Goal: Task Accomplishment & Management: Manage account settings

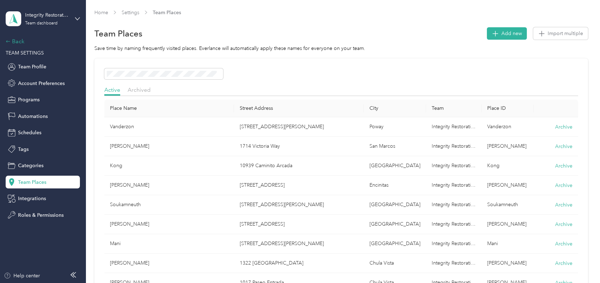
click at [19, 39] on div "Back" at bounding box center [41, 41] width 71 height 8
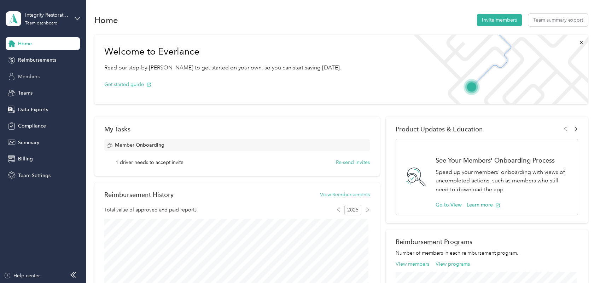
click at [36, 76] on span "Members" at bounding box center [29, 76] width 22 height 7
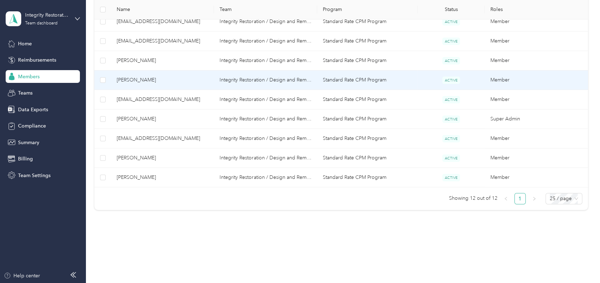
scroll to position [247, 0]
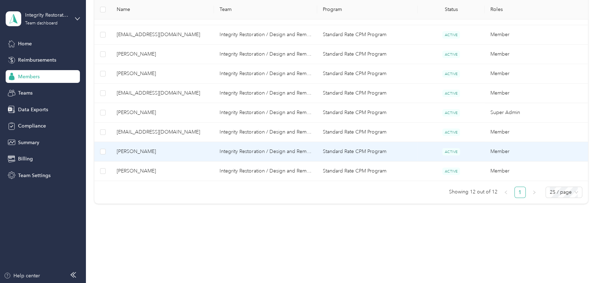
click at [133, 148] on span "[PERSON_NAME]" at bounding box center [163, 151] width 92 height 8
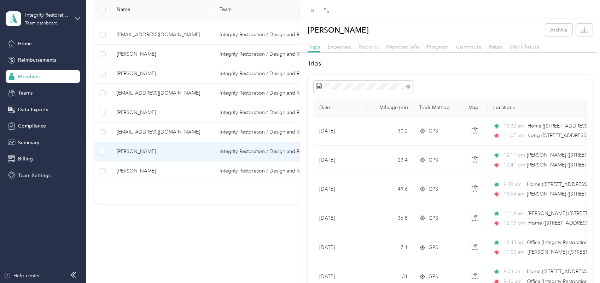
click at [371, 45] on span "Reports" at bounding box center [369, 46] width 20 height 7
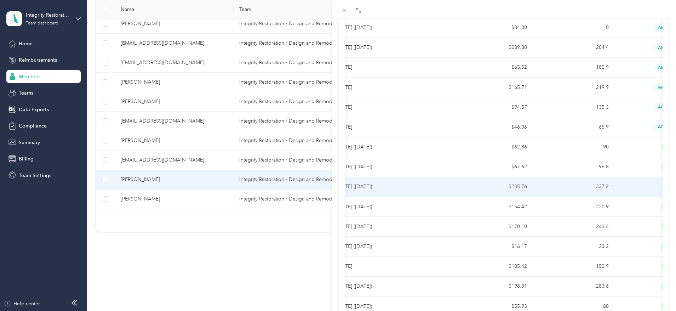
scroll to position [80, 0]
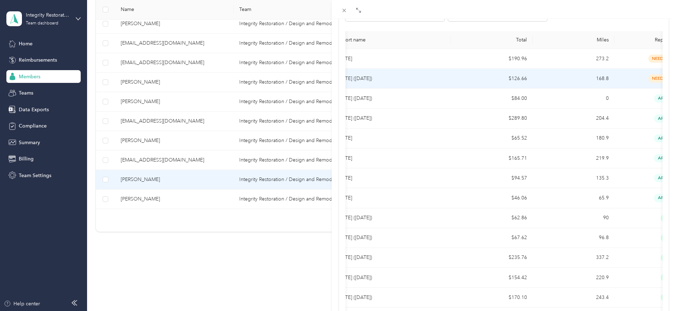
click at [372, 76] on p "[DATE] ([DATE])" at bounding box center [390, 79] width 109 height 8
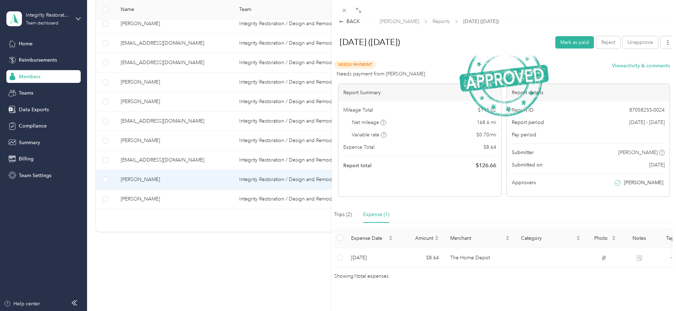
scroll to position [17, 0]
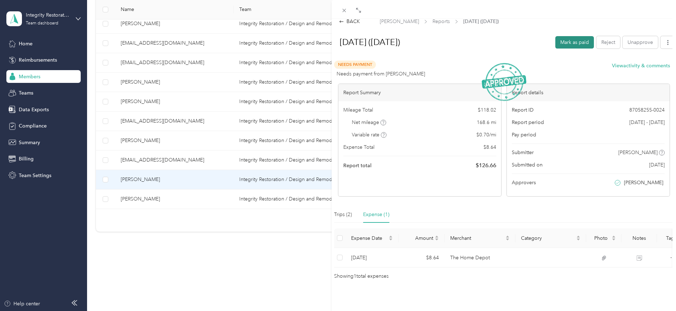
click at [570, 36] on button "Mark as paid" at bounding box center [574, 42] width 39 height 12
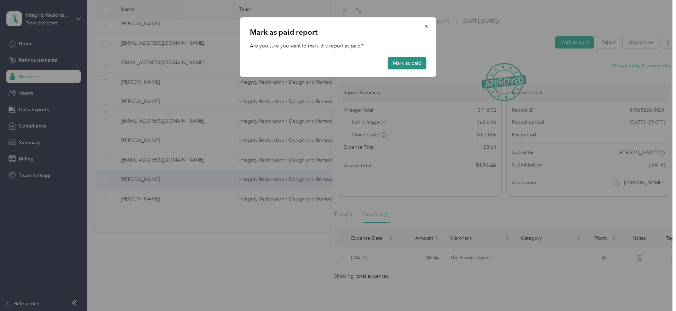
click at [412, 59] on button "Mark as paid" at bounding box center [407, 63] width 39 height 12
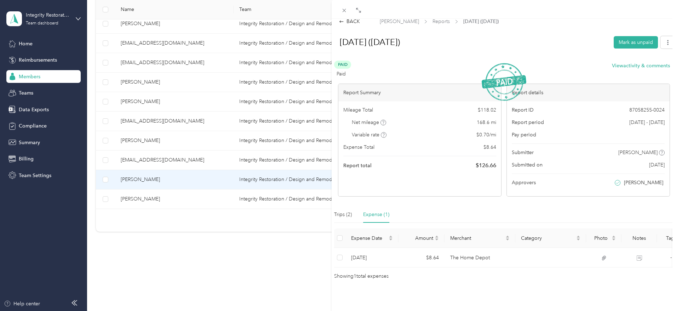
scroll to position [0, 0]
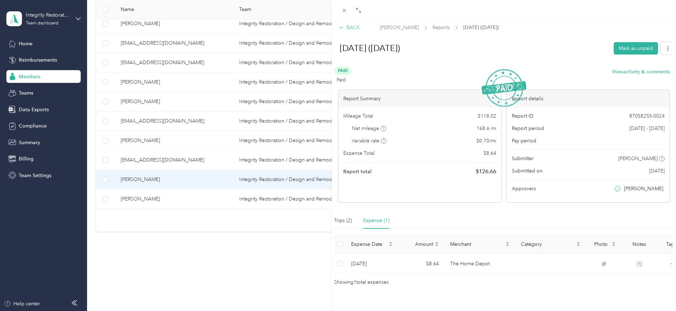
click at [354, 27] on div "BACK" at bounding box center [349, 27] width 21 height 7
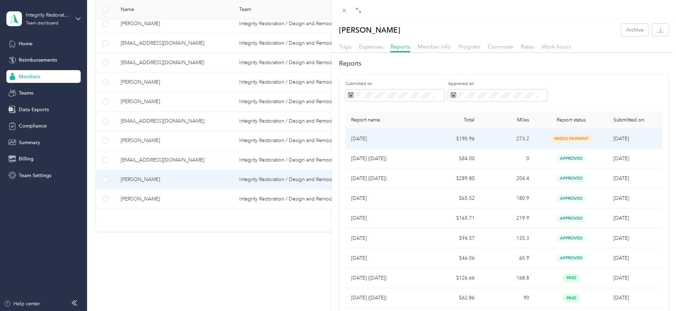
click at [367, 137] on p "[DATE]" at bounding box center [385, 139] width 69 height 8
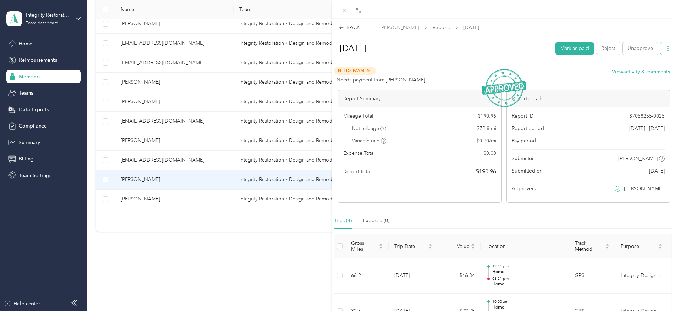
click at [600, 48] on icon "button" at bounding box center [667, 48] width 5 height 5
click at [600, 72] on span "Download" at bounding box center [641, 73] width 23 height 7
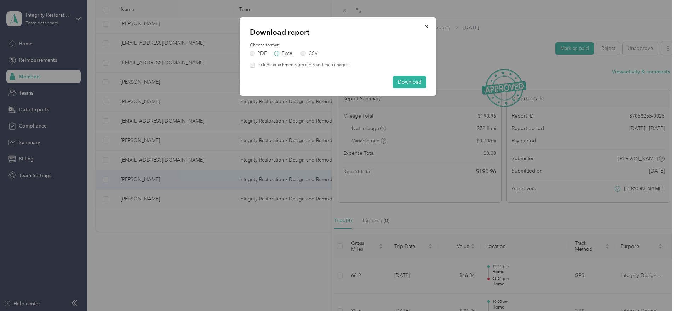
click at [278, 51] on label "Excel" at bounding box center [283, 53] width 19 height 5
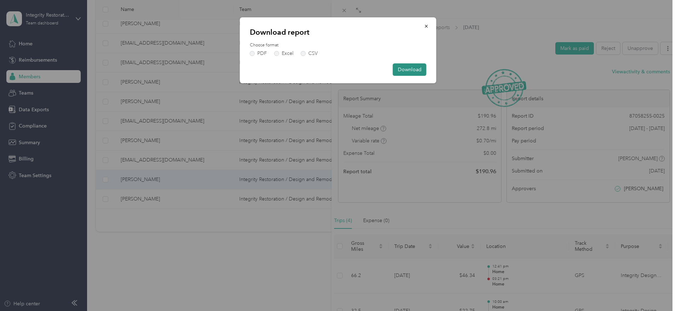
click at [411, 71] on button "Download" at bounding box center [410, 69] width 34 height 12
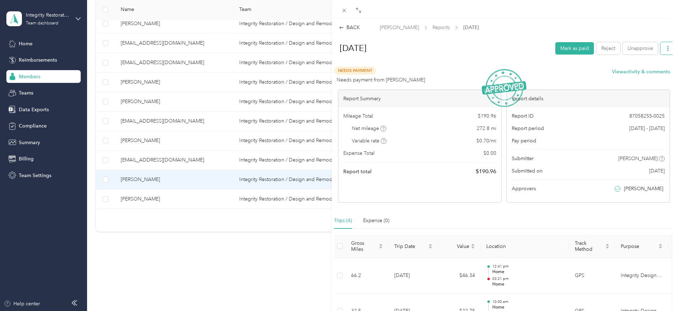
click at [600, 48] on icon "button" at bounding box center [667, 48] width 1 height 5
click at [600, 73] on span "Download" at bounding box center [641, 73] width 23 height 7
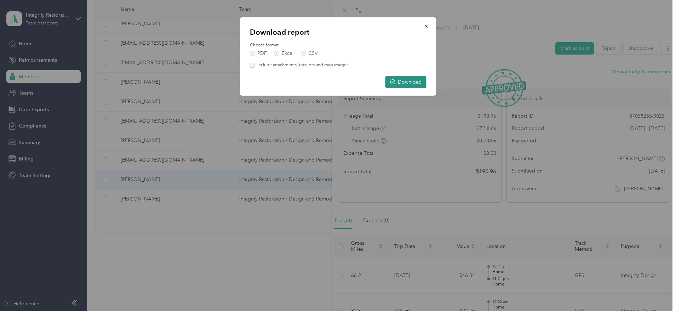
click at [400, 82] on button "Download" at bounding box center [405, 82] width 41 height 12
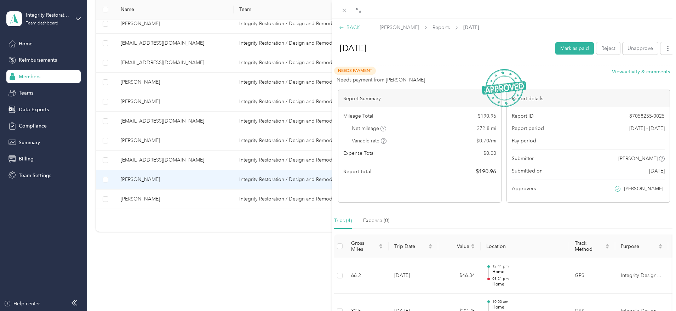
click at [353, 25] on div "BACK" at bounding box center [349, 27] width 21 height 7
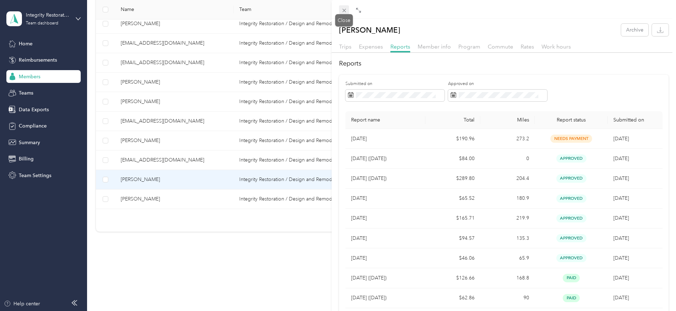
click at [344, 12] on icon at bounding box center [344, 10] width 6 height 6
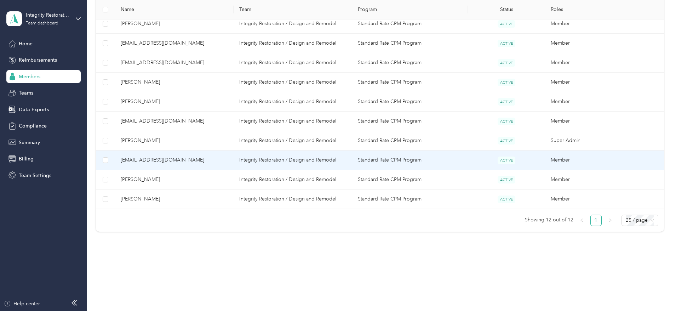
click at [199, 160] on span "[EMAIL_ADDRESS][DOMAIN_NAME]" at bounding box center [174, 160] width 107 height 8
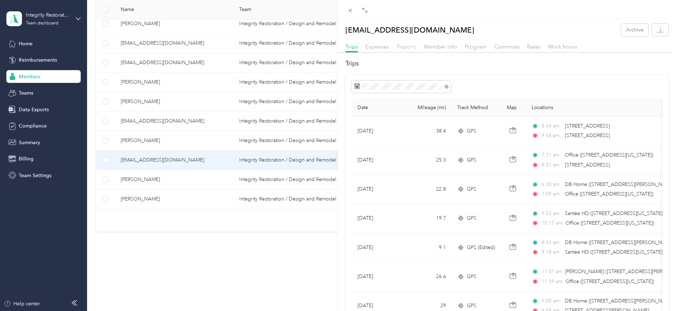
click at [408, 46] on span "Reports" at bounding box center [407, 46] width 20 height 7
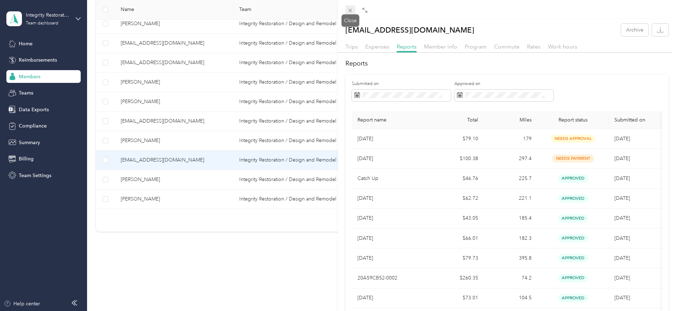
click at [352, 11] on icon at bounding box center [350, 10] width 6 height 6
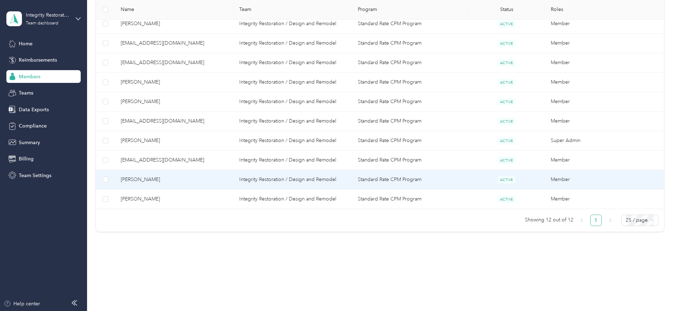
click at [203, 178] on span "[PERSON_NAME]" at bounding box center [174, 179] width 107 height 8
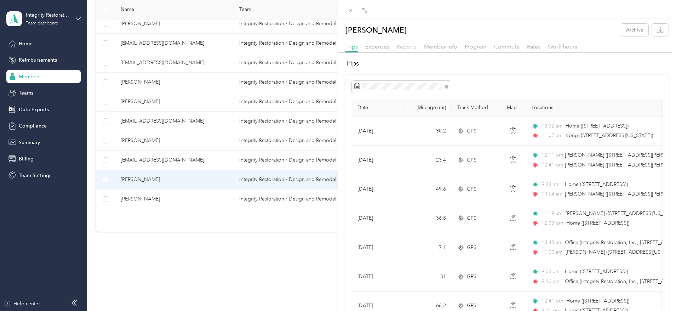
click at [411, 44] on span "Reports" at bounding box center [407, 46] width 20 height 7
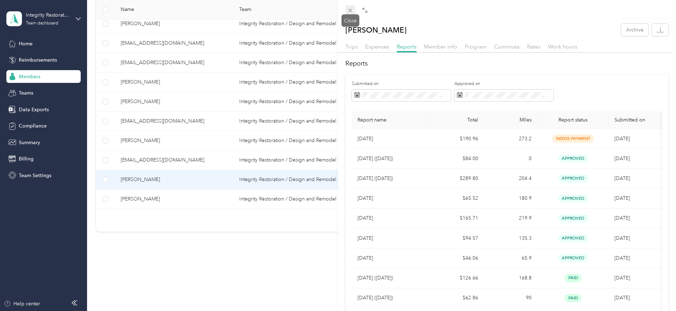
click at [350, 11] on icon at bounding box center [350, 10] width 6 height 6
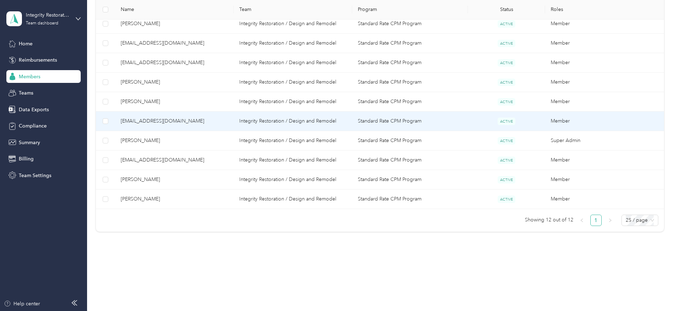
click at [183, 120] on span "[EMAIL_ADDRESS][DOMAIN_NAME]" at bounding box center [174, 121] width 107 height 8
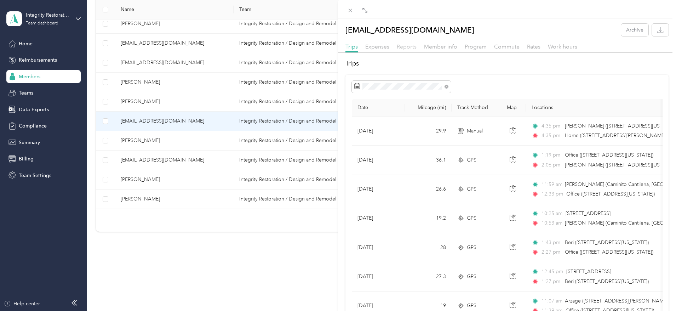
click at [401, 47] on span "Reports" at bounding box center [407, 46] width 20 height 7
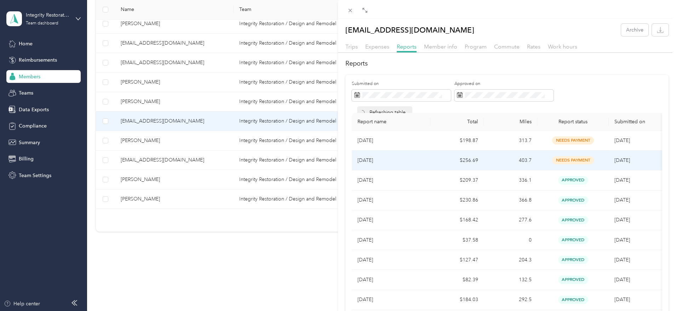
click at [471, 160] on td "$256.69" at bounding box center [456, 160] width 53 height 20
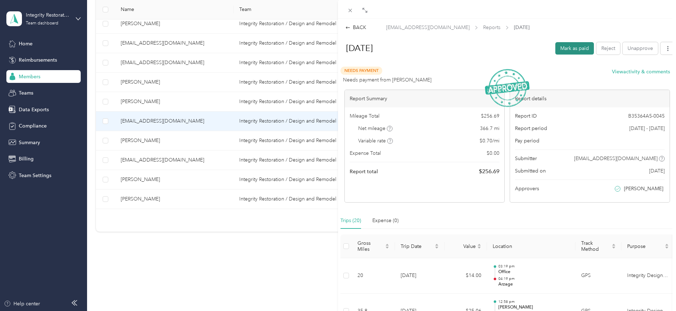
click at [573, 44] on button "Mark as paid" at bounding box center [574, 48] width 39 height 12
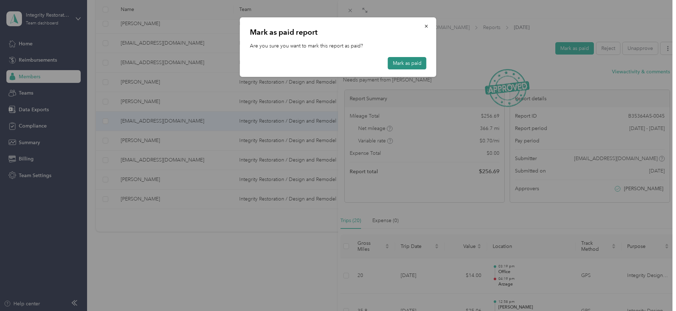
click at [413, 65] on button "Mark as paid" at bounding box center [407, 63] width 39 height 12
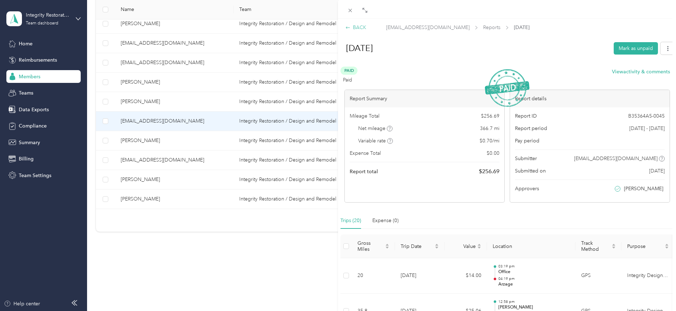
click at [361, 25] on div "BACK" at bounding box center [355, 27] width 21 height 7
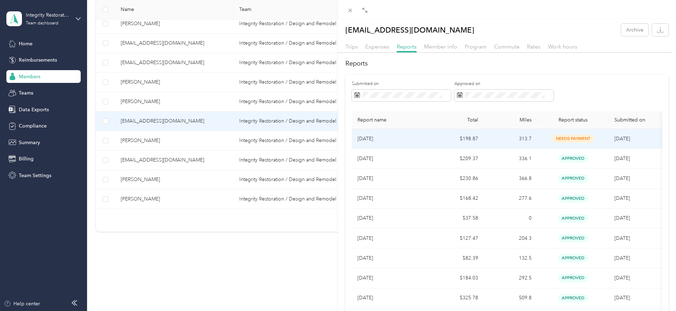
click at [370, 140] on p "[DATE]" at bounding box center [390, 139] width 67 height 8
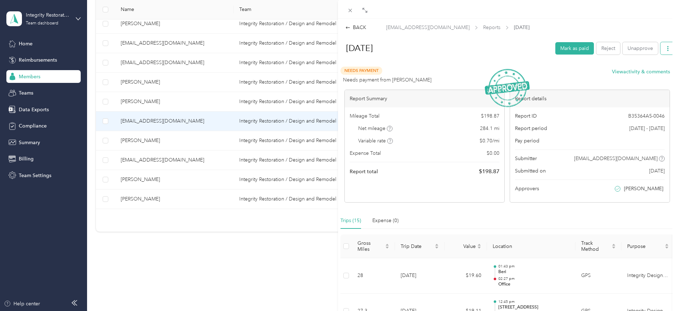
click at [600, 47] on icon "button" at bounding box center [667, 48] width 5 height 5
click at [600, 70] on span "Download" at bounding box center [641, 73] width 23 height 7
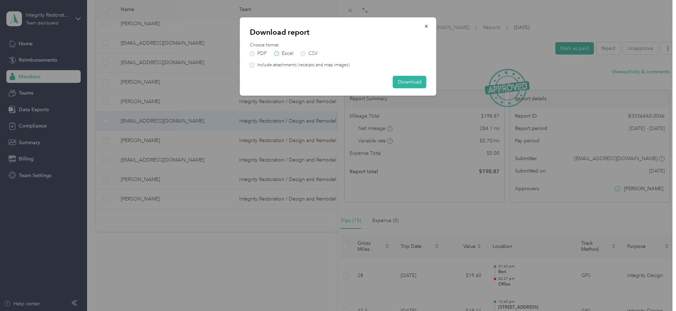
click at [277, 52] on label "Excel" at bounding box center [283, 53] width 19 height 5
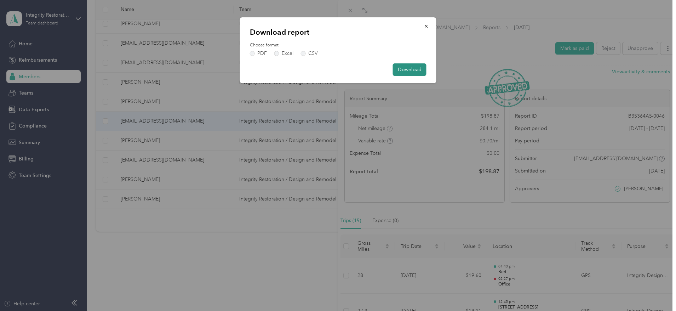
click at [407, 70] on button "Download" at bounding box center [410, 69] width 34 height 12
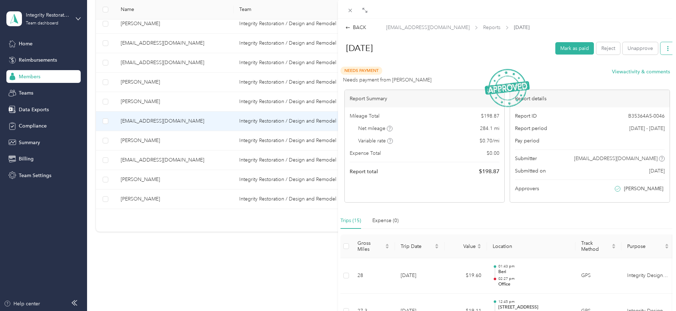
click at [600, 47] on icon "button" at bounding box center [667, 48] width 5 height 5
click at [600, 72] on span "Download" at bounding box center [641, 73] width 23 height 7
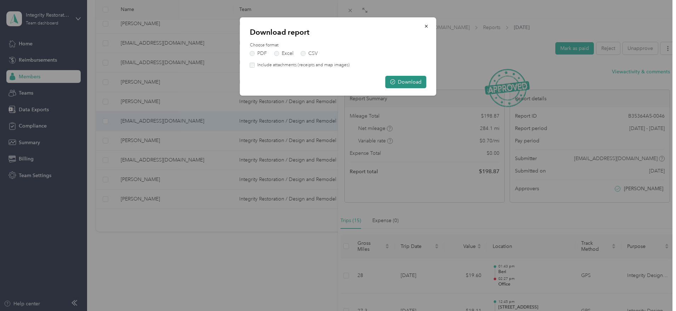
click at [399, 79] on button "Download" at bounding box center [405, 82] width 41 height 12
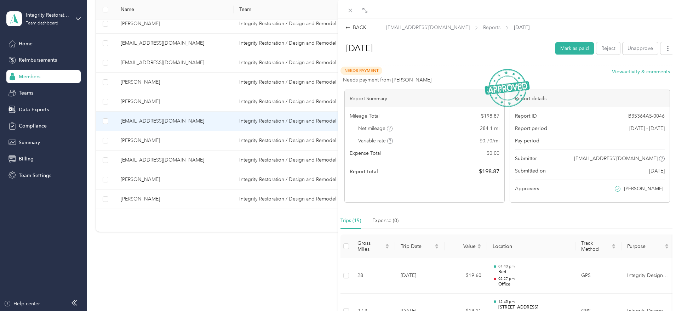
drag, startPoint x: 349, startPoint y: 6, endPoint x: 342, endPoint y: 30, distance: 24.9
click at [349, 6] on span at bounding box center [350, 10] width 10 height 10
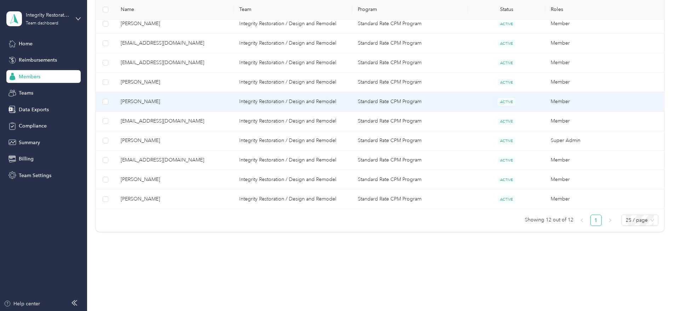
click at [169, 100] on span "[PERSON_NAME]" at bounding box center [174, 102] width 107 height 8
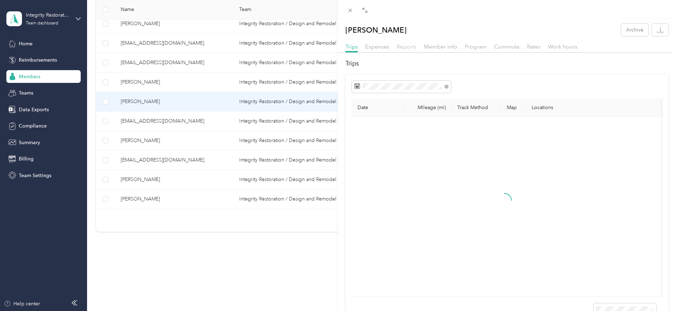
click at [401, 45] on span "Reports" at bounding box center [407, 46] width 20 height 7
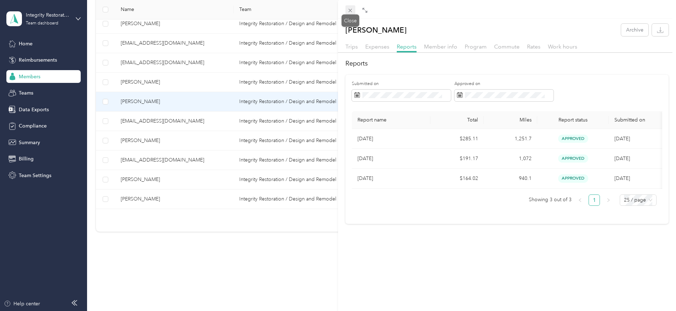
click at [351, 282] on div "Drag to resize Click to close [PERSON_NAME] Archive Trips Expenses Reports Memb…" at bounding box center [336, 311] width 672 height 0
click at [207, 83] on div "[PERSON_NAME] Archive Trips Expenses Reports Member info Program Commute Rates …" at bounding box center [338, 155] width 676 height 311
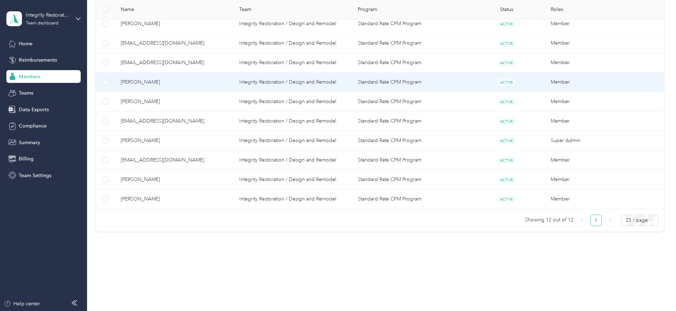
click at [189, 82] on span "[PERSON_NAME]" at bounding box center [174, 82] width 107 height 8
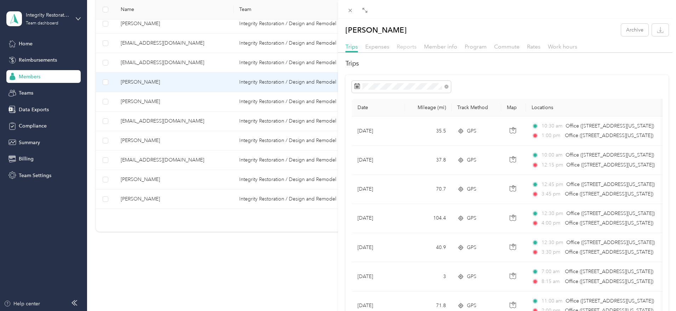
click at [406, 46] on span "Reports" at bounding box center [407, 46] width 20 height 7
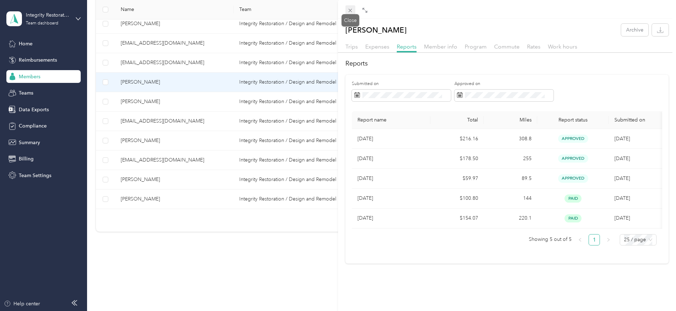
click at [351, 9] on icon at bounding box center [350, 11] width 4 height 4
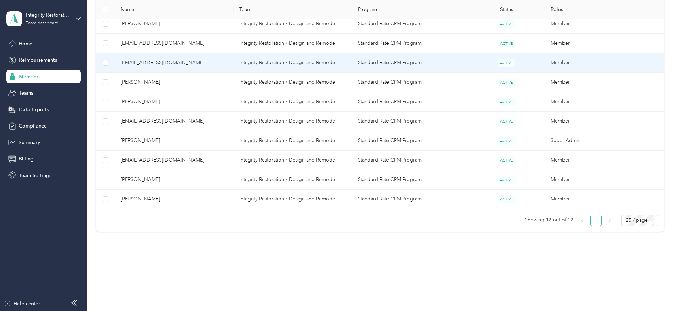
click at [184, 60] on span "[EMAIL_ADDRESS][DOMAIN_NAME]" at bounding box center [174, 63] width 107 height 8
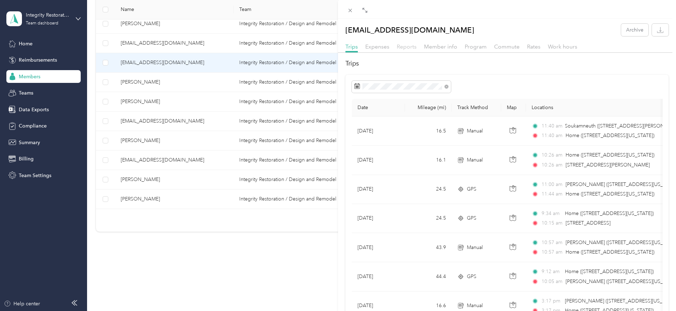
click at [405, 48] on span "Reports" at bounding box center [407, 46] width 20 height 7
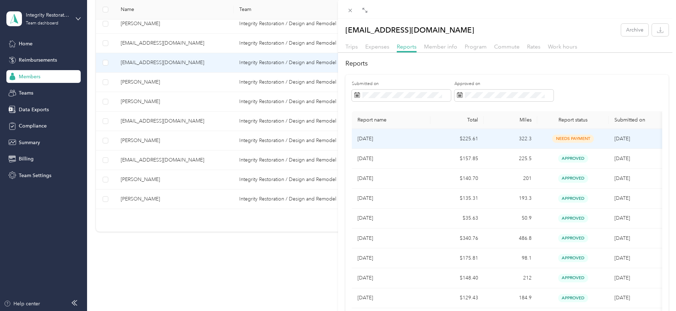
click at [417, 144] on td "[DATE]" at bounding box center [391, 139] width 79 height 20
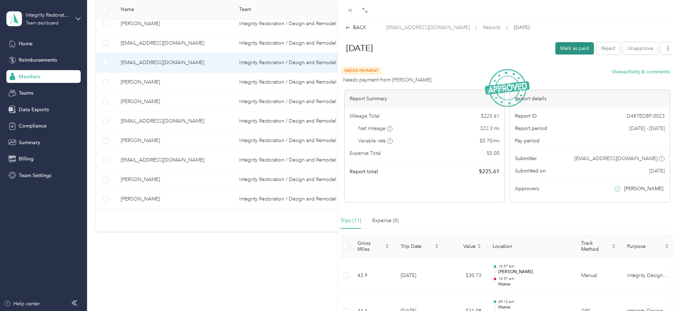
click at [564, 47] on button "Mark as paid" at bounding box center [574, 48] width 39 height 12
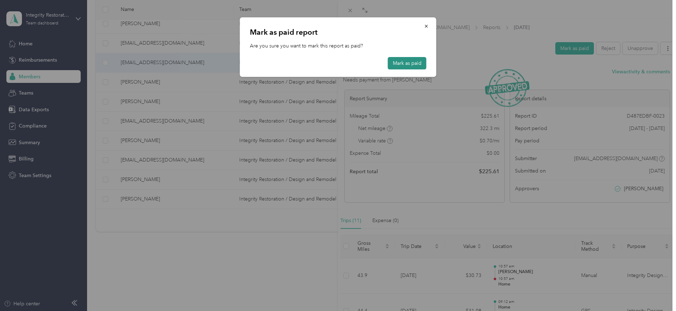
click at [395, 58] on button "Mark as paid" at bounding box center [407, 63] width 39 height 12
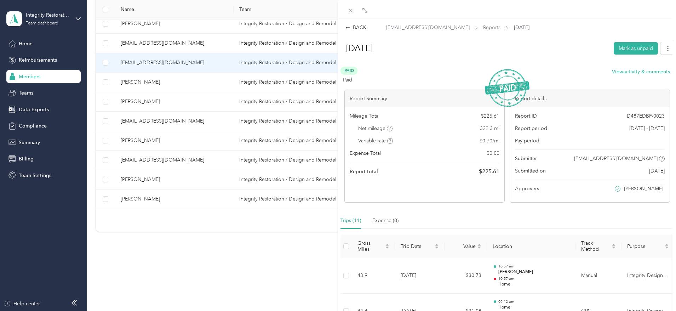
drag, startPoint x: 356, startPoint y: 28, endPoint x: 335, endPoint y: 37, distance: 23.1
click at [356, 28] on div "BACK" at bounding box center [355, 27] width 21 height 7
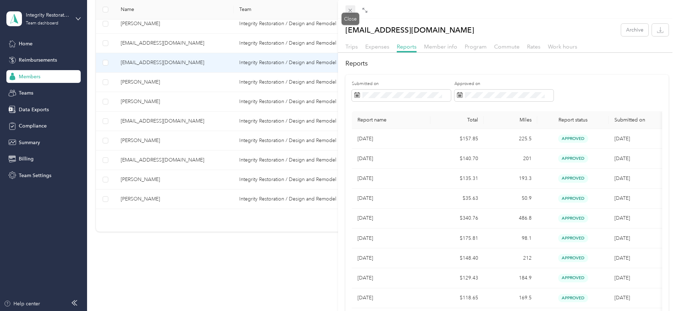
click at [351, 8] on icon at bounding box center [350, 10] width 6 height 6
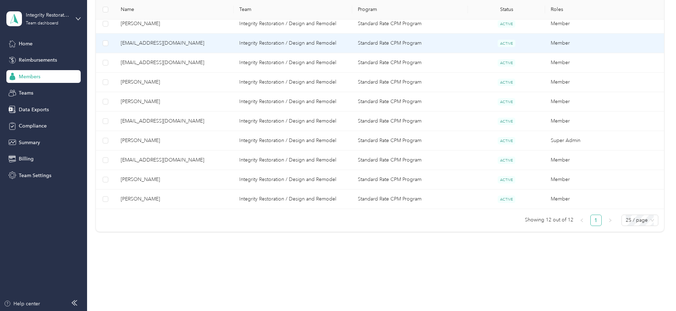
click at [194, 41] on span "[EMAIL_ADDRESS][DOMAIN_NAME]" at bounding box center [174, 43] width 107 height 8
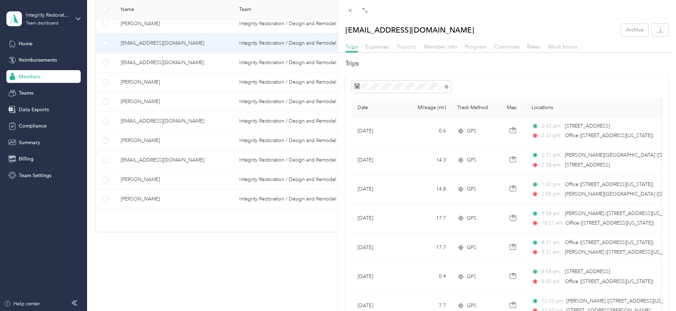
click at [411, 46] on span "Reports" at bounding box center [407, 46] width 20 height 7
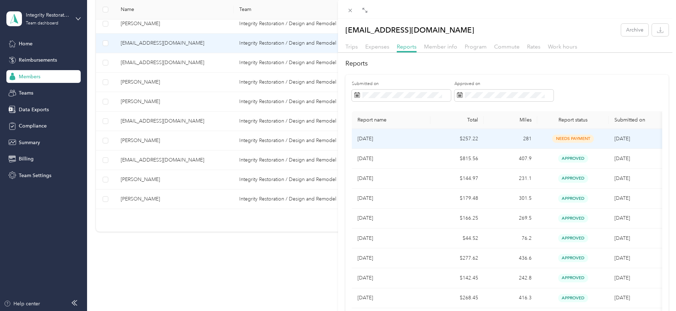
click at [426, 138] on td "[DATE]" at bounding box center [391, 139] width 79 height 20
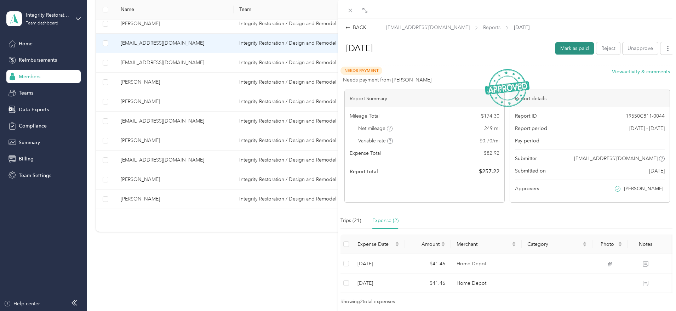
click at [574, 49] on button "Mark as paid" at bounding box center [574, 48] width 39 height 12
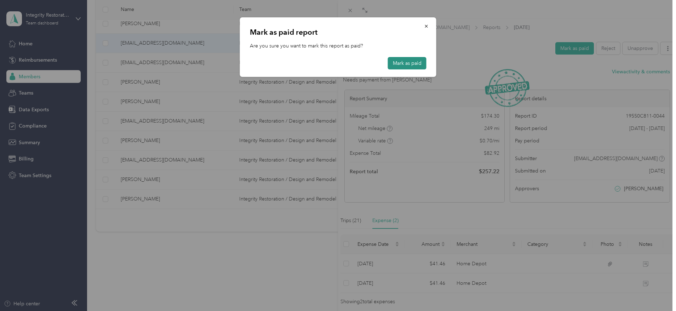
click at [418, 63] on button "Mark as paid" at bounding box center [407, 63] width 39 height 12
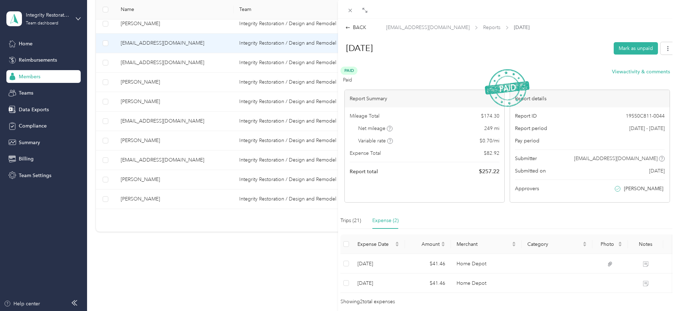
click at [363, 31] on div "BACK [EMAIL_ADDRESS][DOMAIN_NAME] Reports [DATE] [DATE] Mark as unpaid Paid Pai…" at bounding box center [507, 165] width 338 height 282
click at [352, 9] on icon at bounding box center [350, 10] width 6 height 6
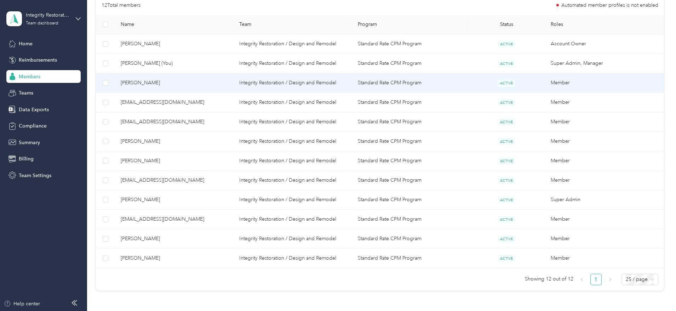
scroll to position [120, 0]
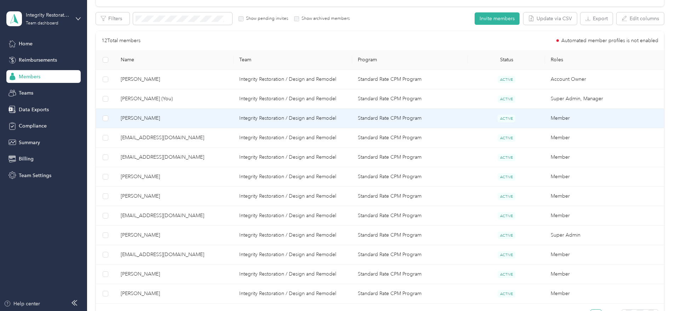
click at [180, 118] on span "[PERSON_NAME]" at bounding box center [174, 118] width 107 height 8
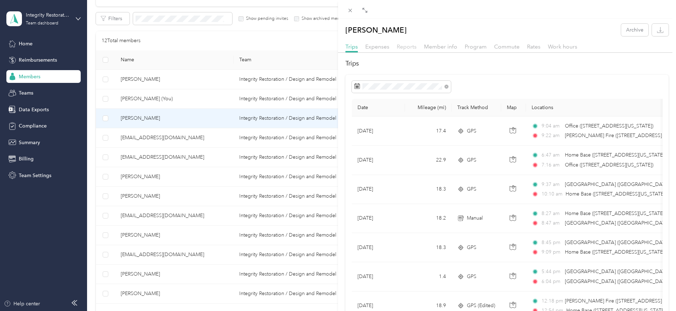
click at [404, 45] on span "Reports" at bounding box center [407, 46] width 20 height 7
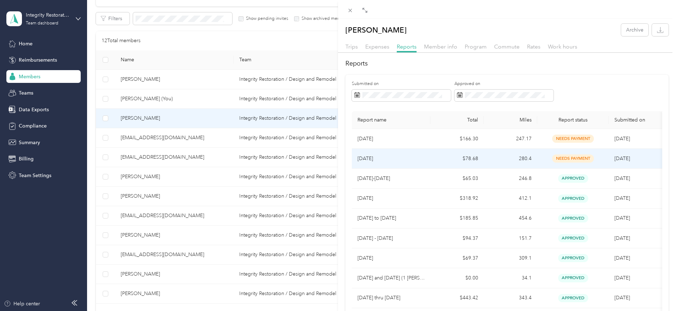
click at [377, 156] on p "[DATE]" at bounding box center [390, 159] width 67 height 8
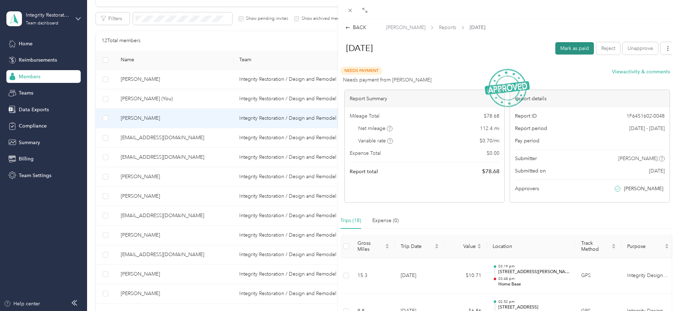
click at [572, 47] on button "Mark as paid" at bounding box center [574, 48] width 39 height 12
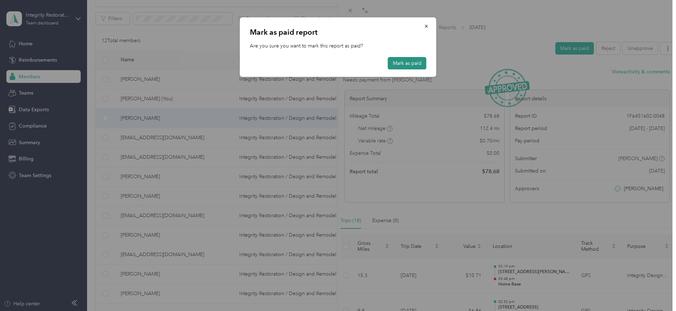
click at [416, 63] on button "Mark as paid" at bounding box center [407, 63] width 39 height 12
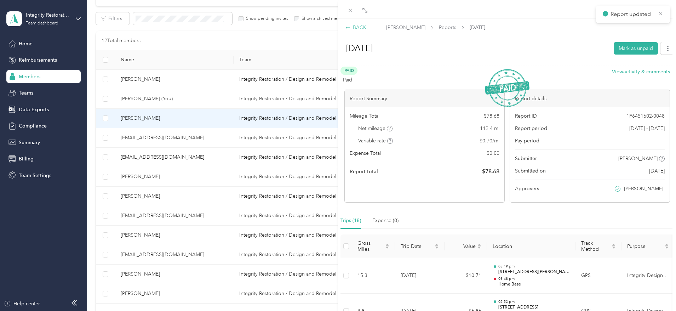
click at [361, 25] on div "BACK" at bounding box center [355, 27] width 21 height 7
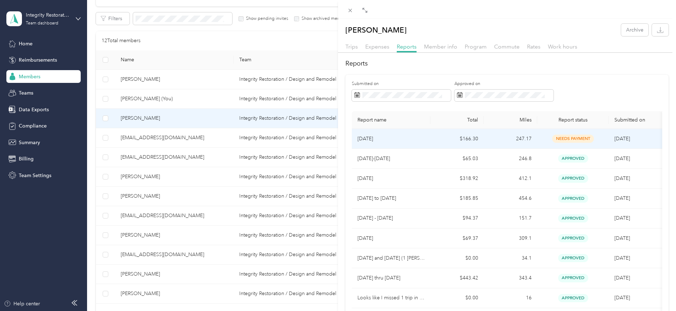
click at [391, 140] on p "[DATE]" at bounding box center [390, 139] width 67 height 8
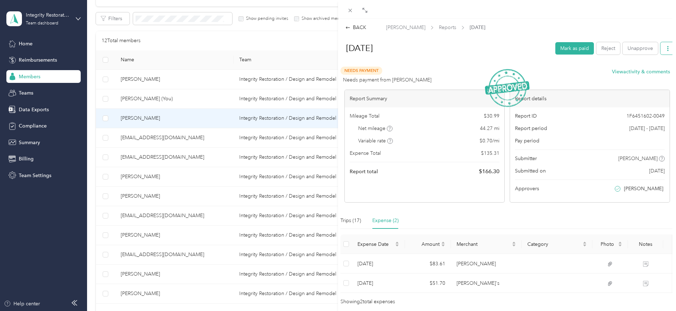
click at [600, 47] on icon "button" at bounding box center [667, 48] width 5 height 5
click at [600, 76] on span "Download" at bounding box center [641, 73] width 23 height 7
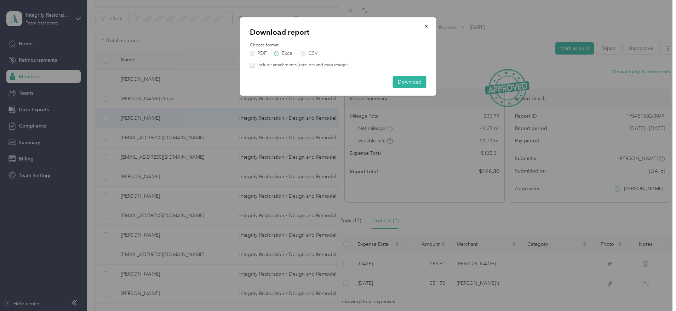
click at [276, 53] on label "Excel" at bounding box center [283, 53] width 19 height 5
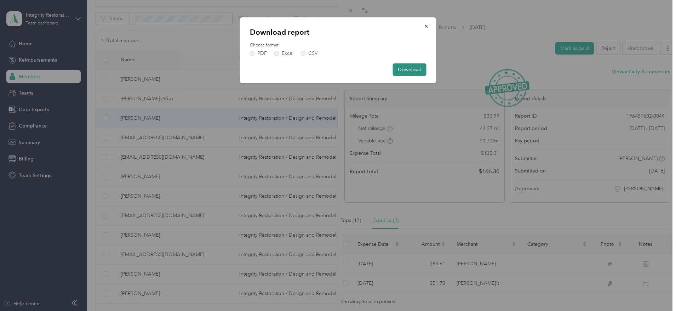
click at [418, 72] on button "Download" at bounding box center [410, 69] width 34 height 12
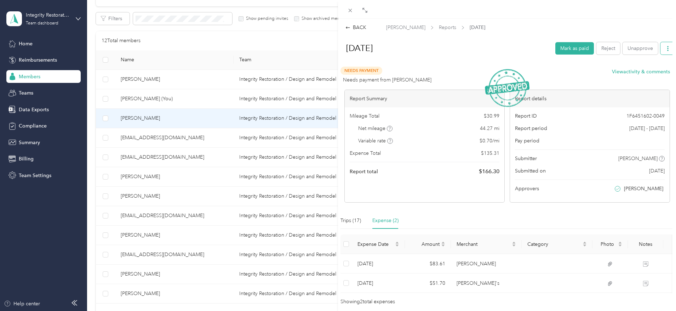
click at [600, 50] on icon "button" at bounding box center [667, 48] width 5 height 5
click at [600, 74] on span "Download" at bounding box center [641, 73] width 23 height 7
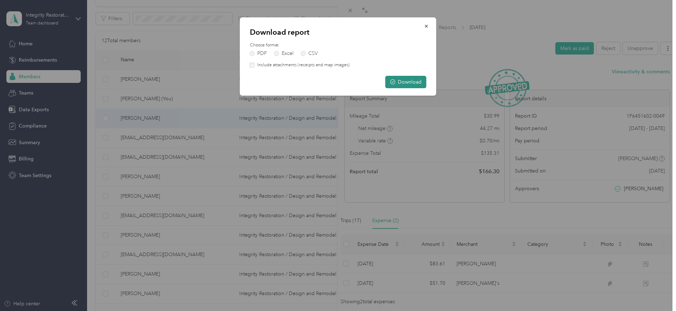
click at [401, 80] on button "Download" at bounding box center [405, 82] width 41 height 12
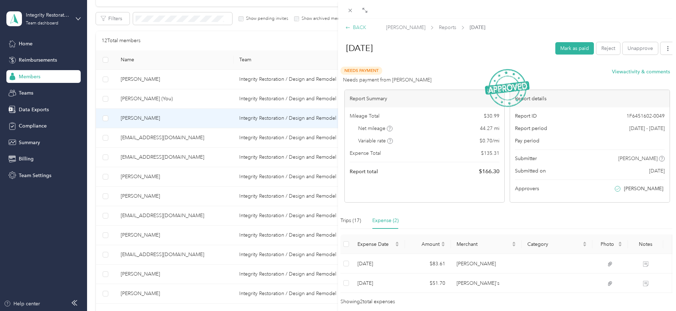
click at [359, 27] on div "BACK" at bounding box center [355, 27] width 21 height 7
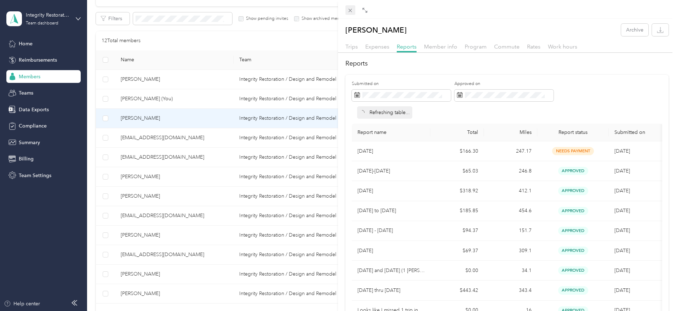
click at [347, 10] on span at bounding box center [350, 10] width 10 height 10
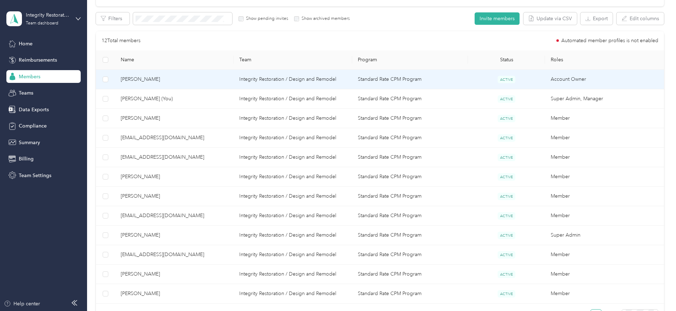
click at [179, 80] on span "[PERSON_NAME]" at bounding box center [174, 79] width 107 height 8
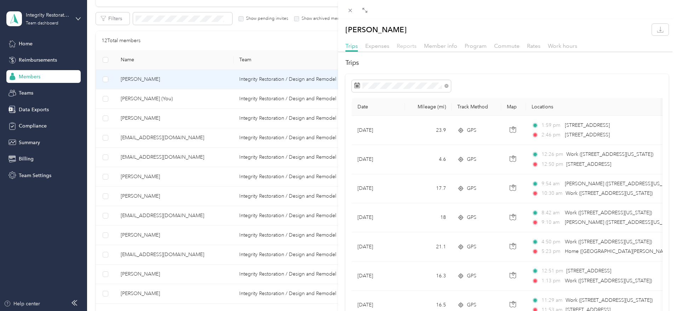
click at [403, 43] on span "Reports" at bounding box center [407, 45] width 20 height 7
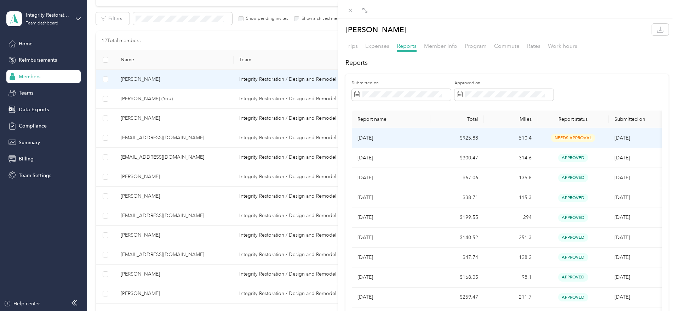
click at [376, 137] on p "[DATE]" at bounding box center [390, 138] width 67 height 8
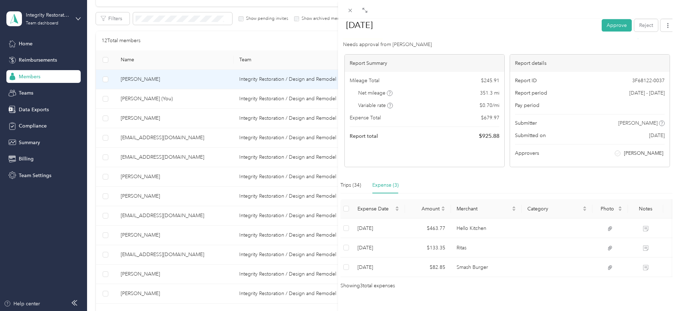
scroll to position [56, 0]
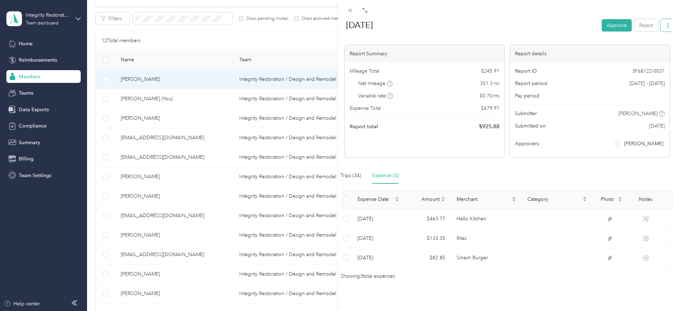
click at [600, 26] on button "button" at bounding box center [667, 25] width 15 height 12
click at [600, 50] on span "Download" at bounding box center [641, 50] width 23 height 7
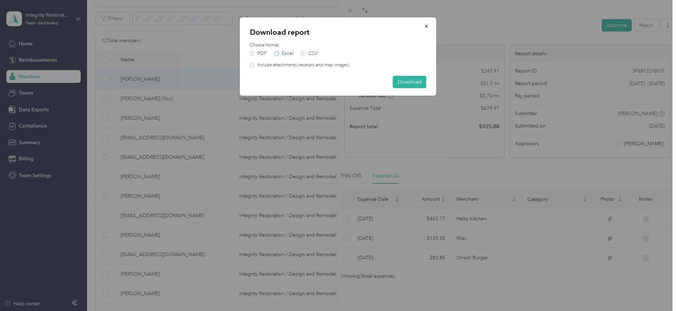
click at [276, 54] on label "Excel" at bounding box center [283, 53] width 19 height 5
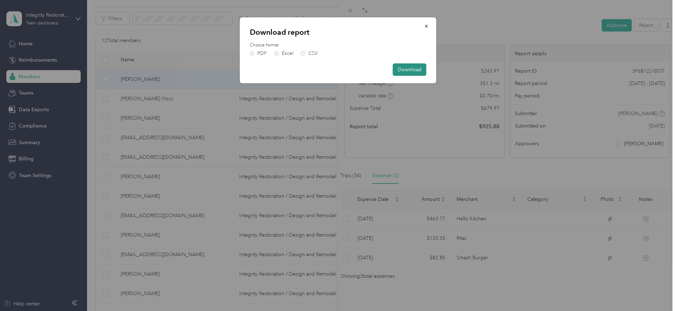
click at [416, 71] on button "Download" at bounding box center [410, 69] width 34 height 12
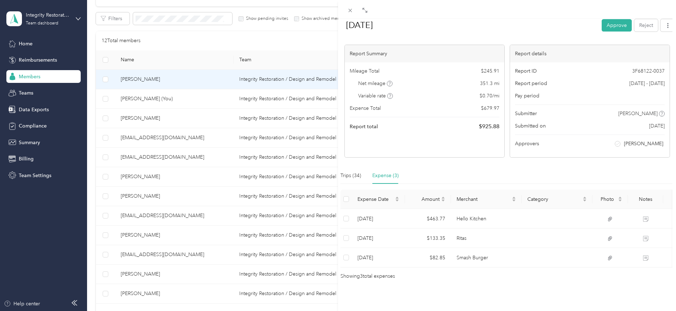
scroll to position [0, 0]
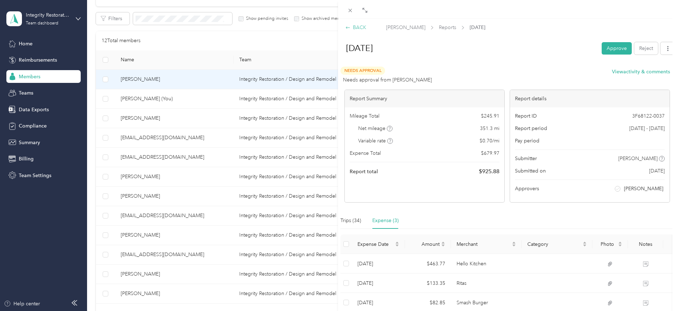
click at [358, 28] on div "BACK" at bounding box center [355, 27] width 21 height 7
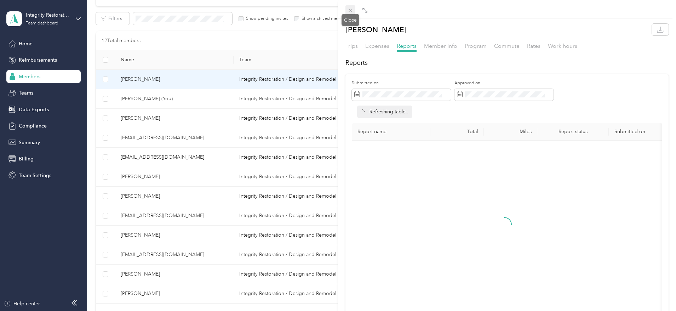
click at [348, 10] on icon at bounding box center [350, 10] width 6 height 6
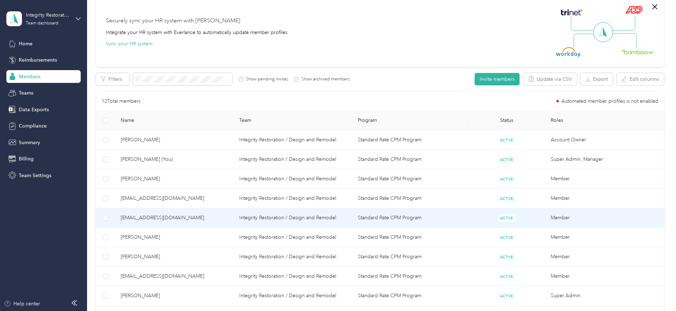
scroll to position [94, 0]
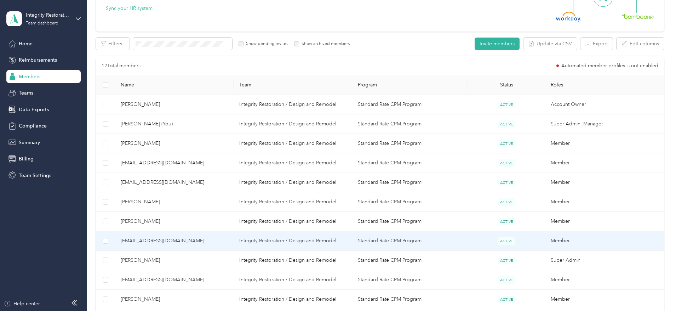
click at [210, 244] on span "[EMAIL_ADDRESS][DOMAIN_NAME]" at bounding box center [174, 241] width 107 height 8
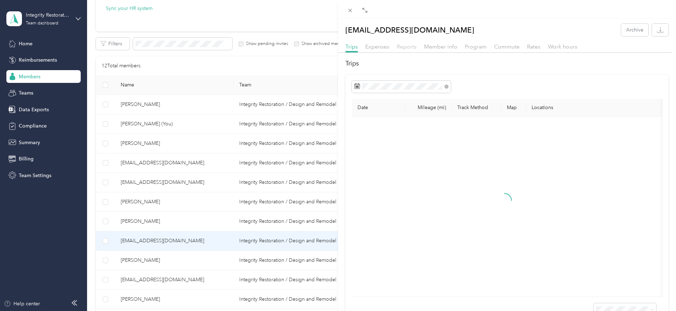
click at [402, 46] on span "Reports" at bounding box center [407, 46] width 20 height 7
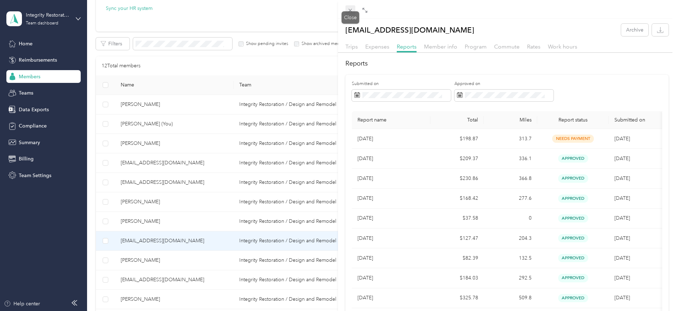
click at [348, 5] on span at bounding box center [350, 10] width 10 height 10
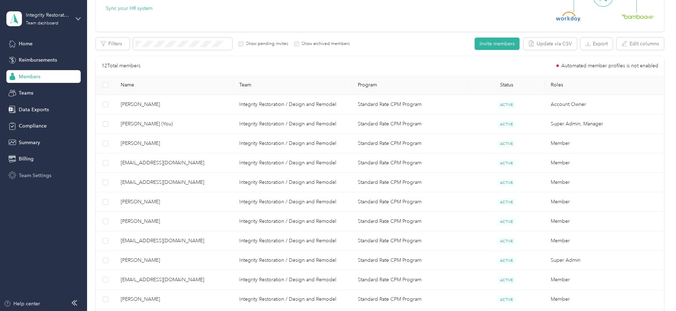
click at [40, 172] on span "Team Settings" at bounding box center [35, 175] width 33 height 7
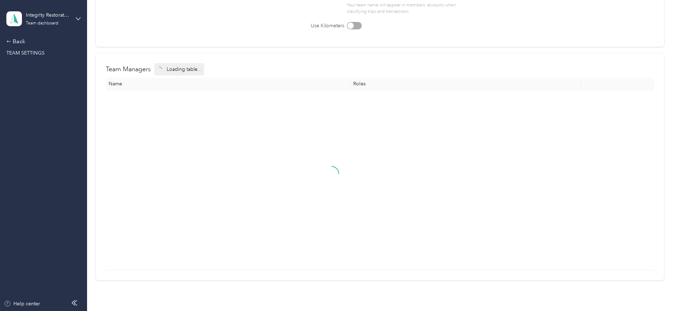
scroll to position [21, 0]
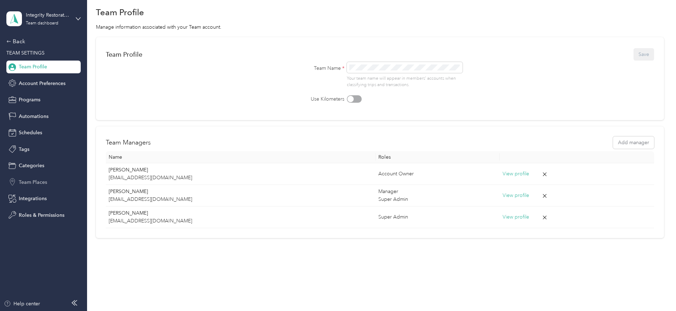
click at [33, 183] on span "Team Places" at bounding box center [33, 181] width 28 height 7
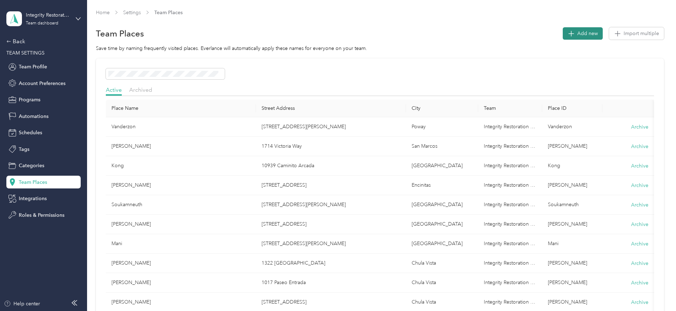
click at [577, 33] on span "Add new" at bounding box center [587, 33] width 21 height 7
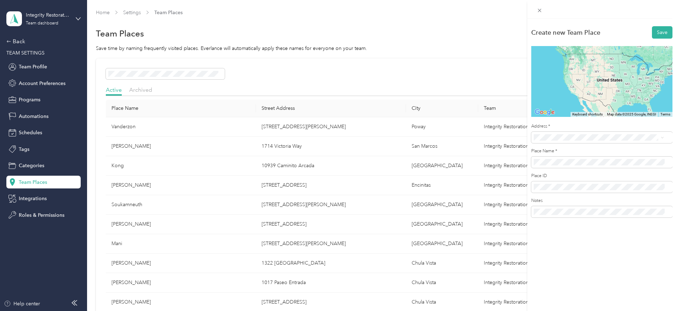
click at [600, 166] on span "[STREET_ADDRESS][US_STATE]" at bounding box center [581, 163] width 71 height 6
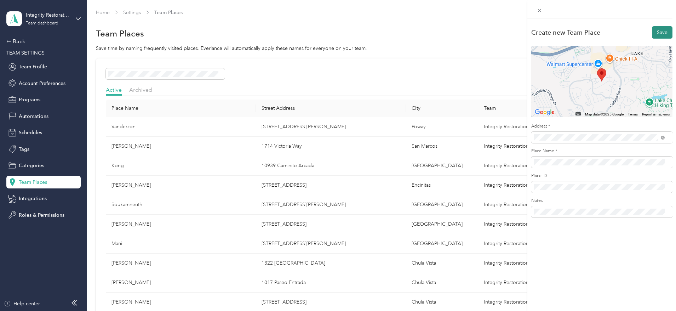
click at [600, 32] on button "Save" at bounding box center [662, 32] width 21 height 12
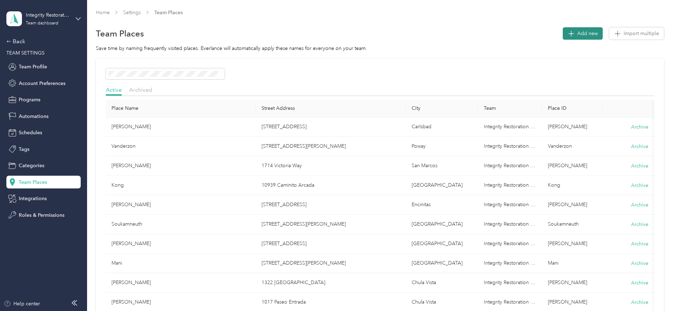
click at [562, 30] on button "Add new" at bounding box center [582, 33] width 40 height 12
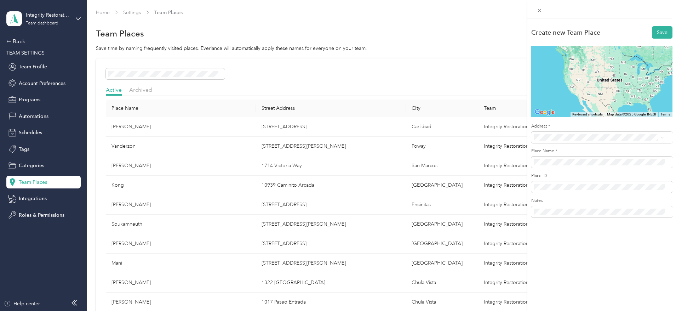
click at [597, 166] on span "[STREET_ADDRESS][US_STATE]" at bounding box center [581, 163] width 71 height 6
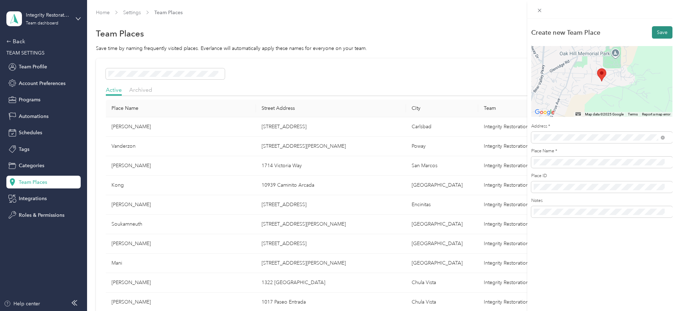
click at [600, 30] on button "Save" at bounding box center [662, 32] width 21 height 12
